Goal: Task Accomplishment & Management: Manage account settings

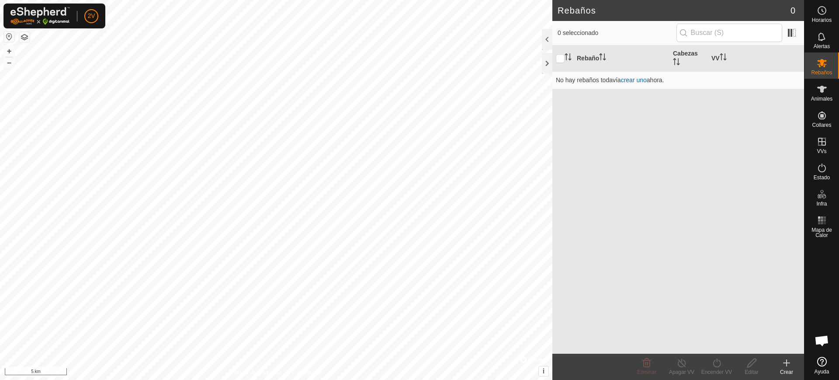
scroll to position [696, 0]
click at [94, 12] on span "2V" at bounding box center [90, 15] width 7 height 9
click at [125, 67] on link "Cerrar sesión" at bounding box center [131, 69] width 87 height 14
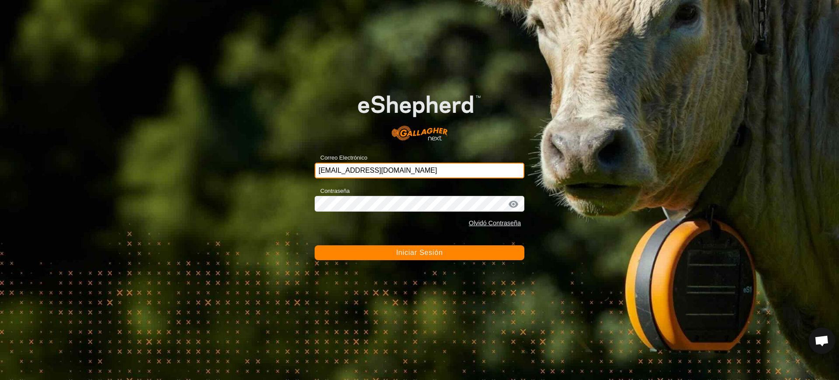
click at [431, 173] on input "[EMAIL_ADDRESS][DOMAIN_NAME]" at bounding box center [420, 171] width 210 height 16
drag, startPoint x: 421, startPoint y: 166, endPoint x: 177, endPoint y: 155, distance: 243.3
click at [177, 155] on div "Correo Electrónico [EMAIL_ADDRESS][DOMAIN_NAME] Contraseña Olvidó Contraseña In…" at bounding box center [419, 190] width 839 height 380
type input "[EMAIL_ADDRESS][DOMAIN_NAME]"
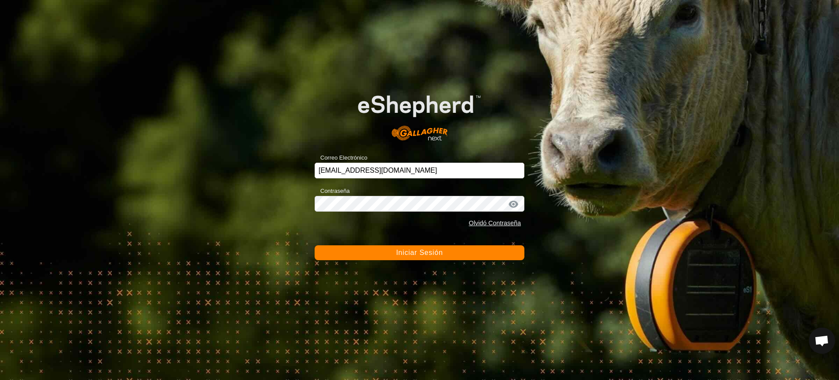
click at [432, 251] on span "Iniciar Sesión" at bounding box center [419, 252] width 47 height 7
